Goal: Transaction & Acquisition: Book appointment/travel/reservation

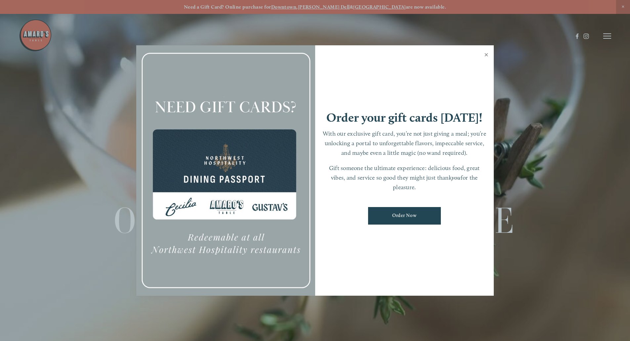
click at [485, 56] on link "Close" at bounding box center [486, 55] width 13 height 19
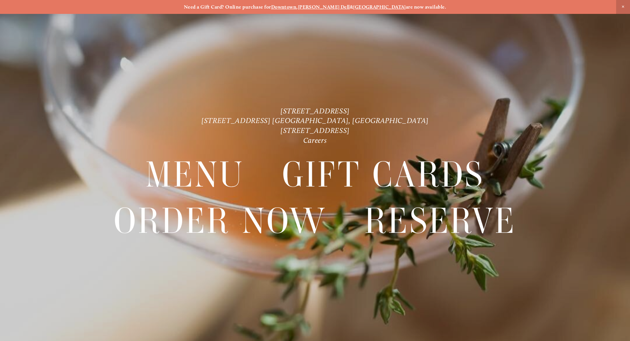
scroll to position [14, 0]
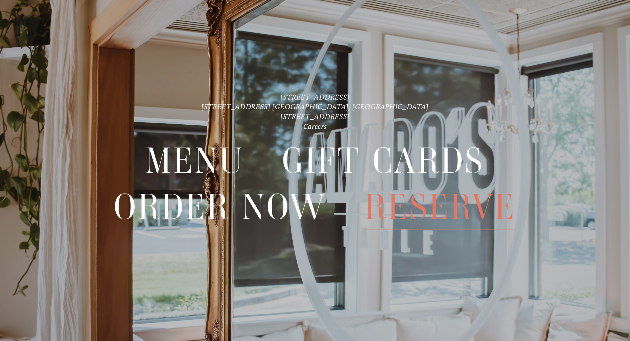
click at [400, 204] on span "Reserve" at bounding box center [440, 207] width 152 height 46
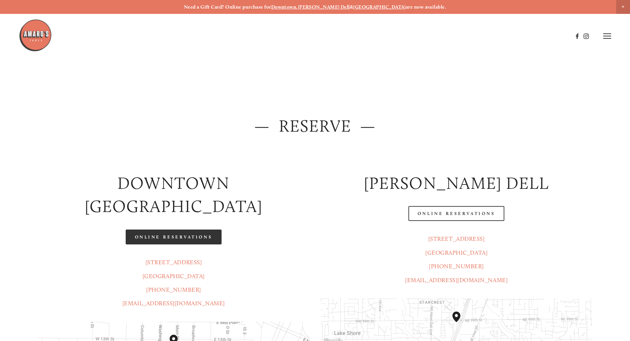
click at [165, 229] on link "Online Reservations" at bounding box center [174, 236] width 96 height 15
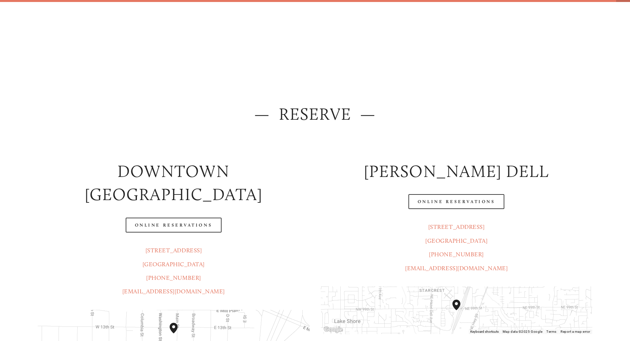
scroll to position [33, 0]
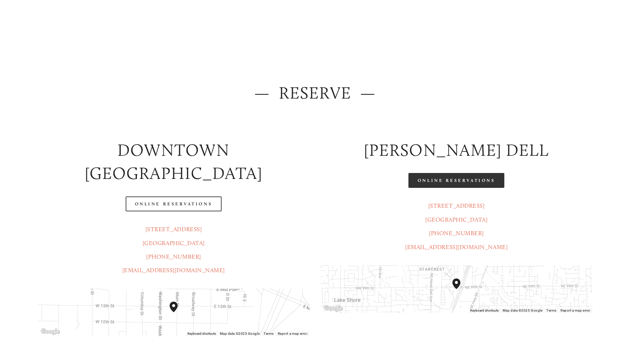
click at [453, 184] on link "Online Reservations" at bounding box center [456, 180] width 96 height 15
